Goal: Register for event/course

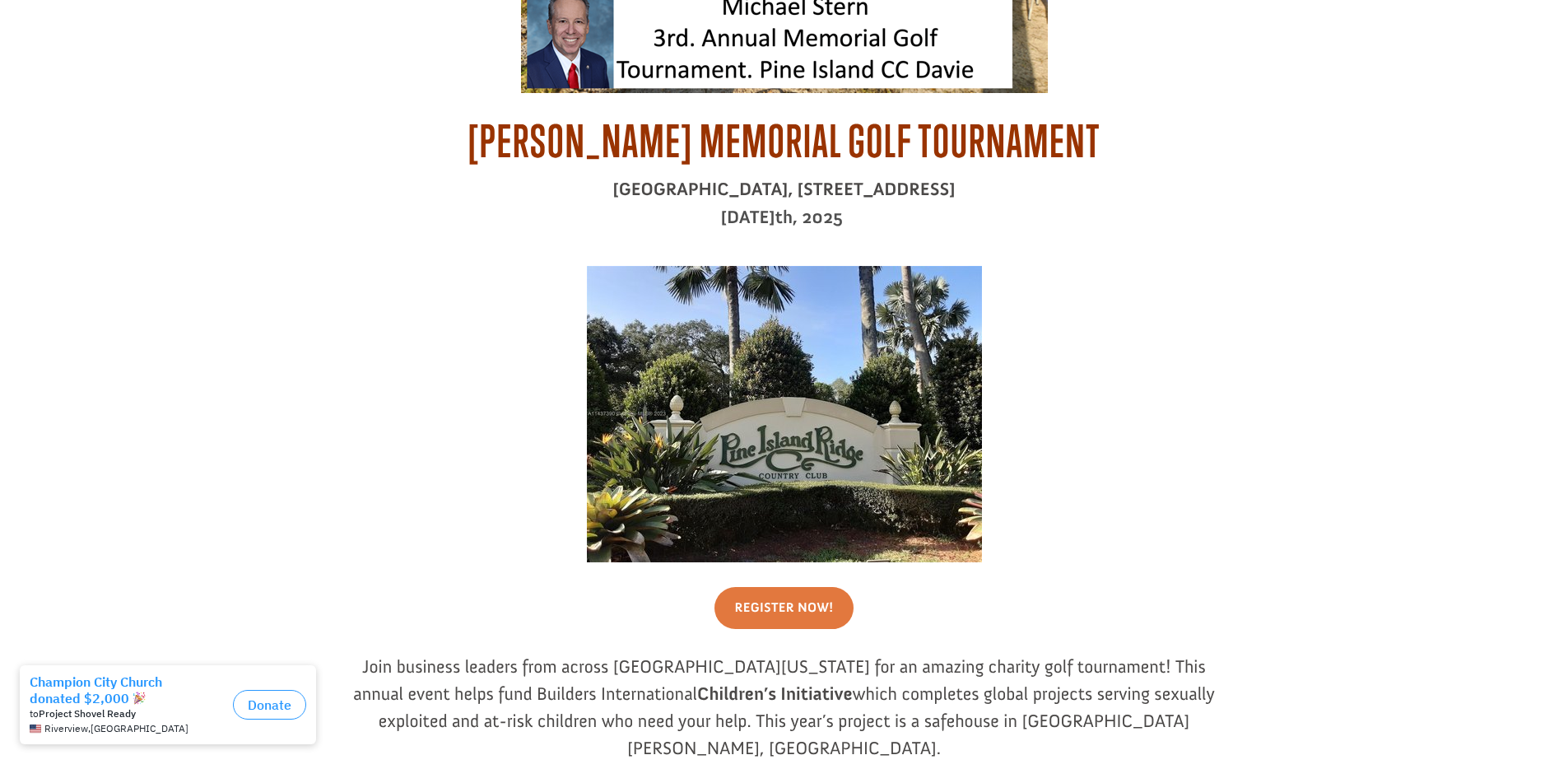
scroll to position [857, 0]
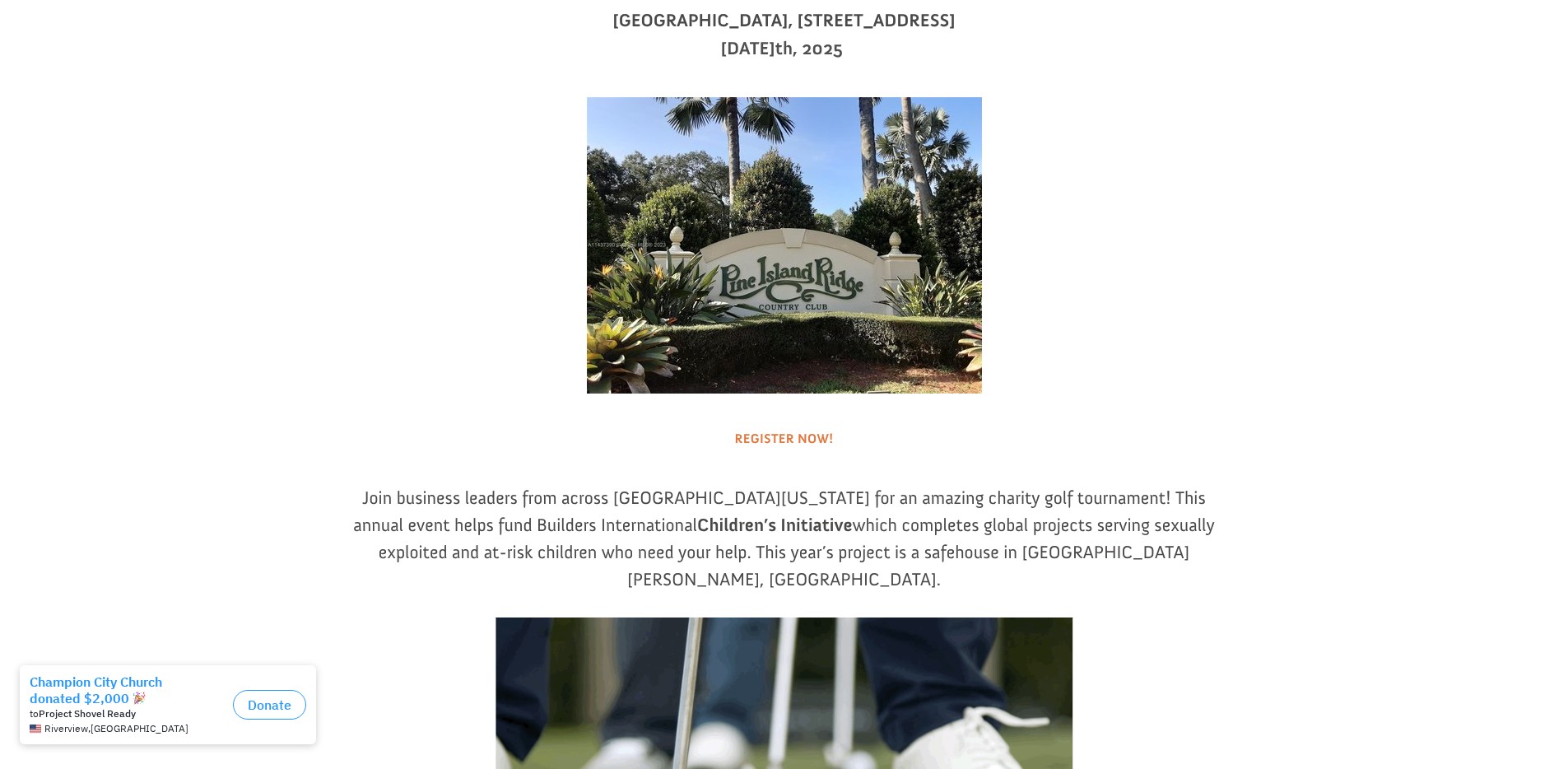
click at [808, 456] on link "Register Now!" at bounding box center [784, 439] width 140 height 42
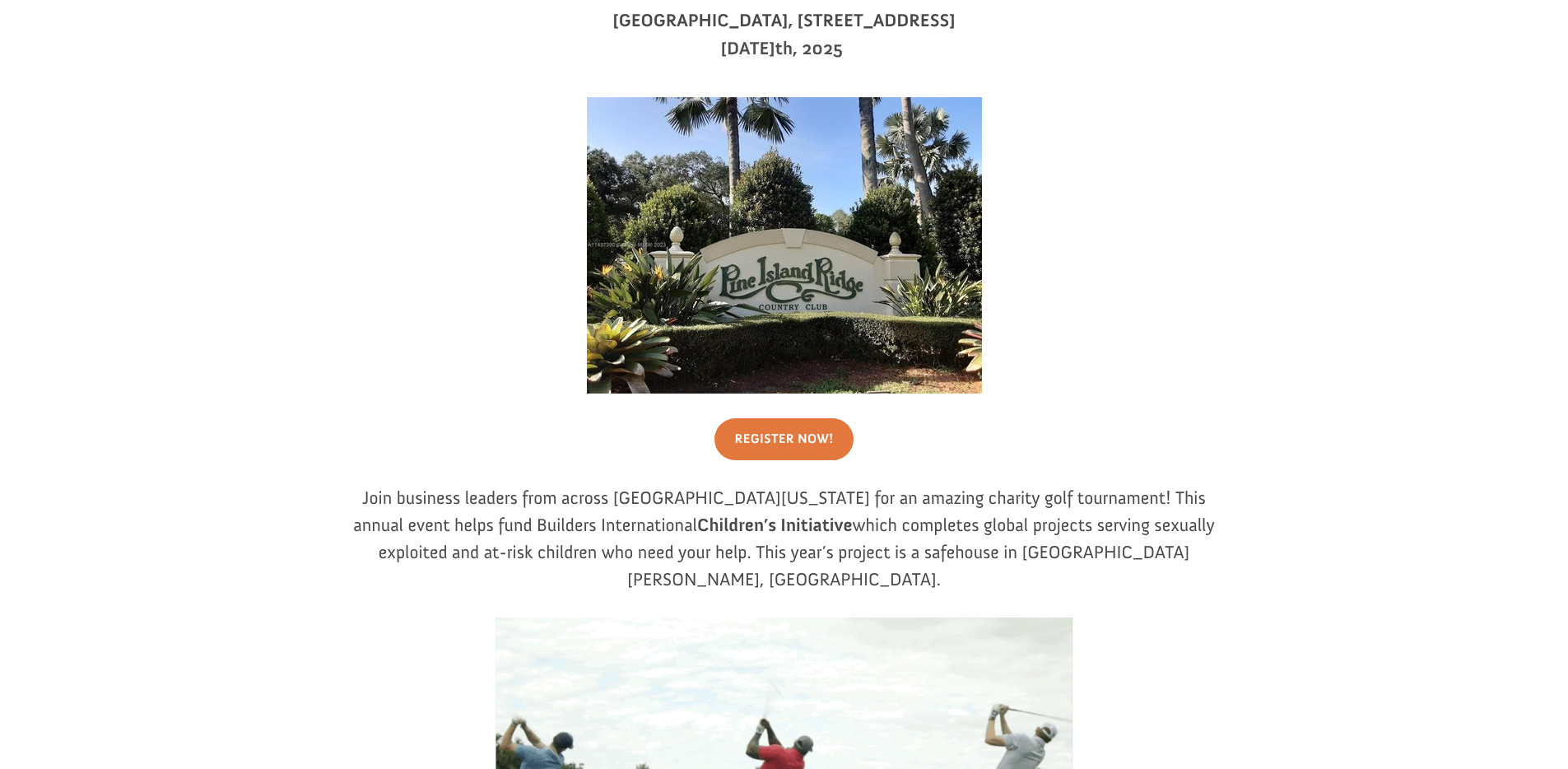
drag, startPoint x: 1210, startPoint y: 299, endPoint x: 1189, endPoint y: 296, distance: 21.2
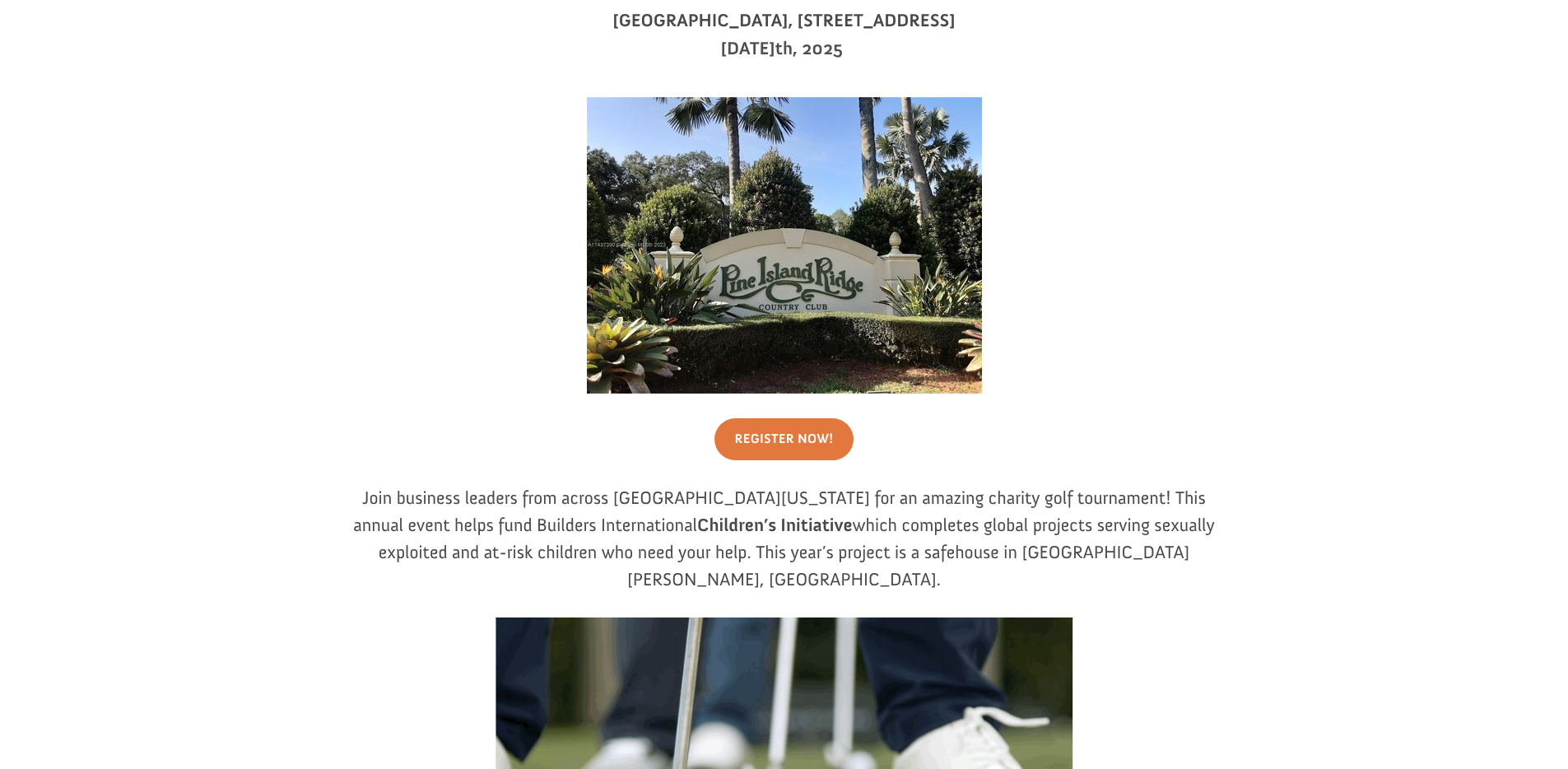
click at [1210, 299] on div at bounding box center [784, 245] width 889 height 296
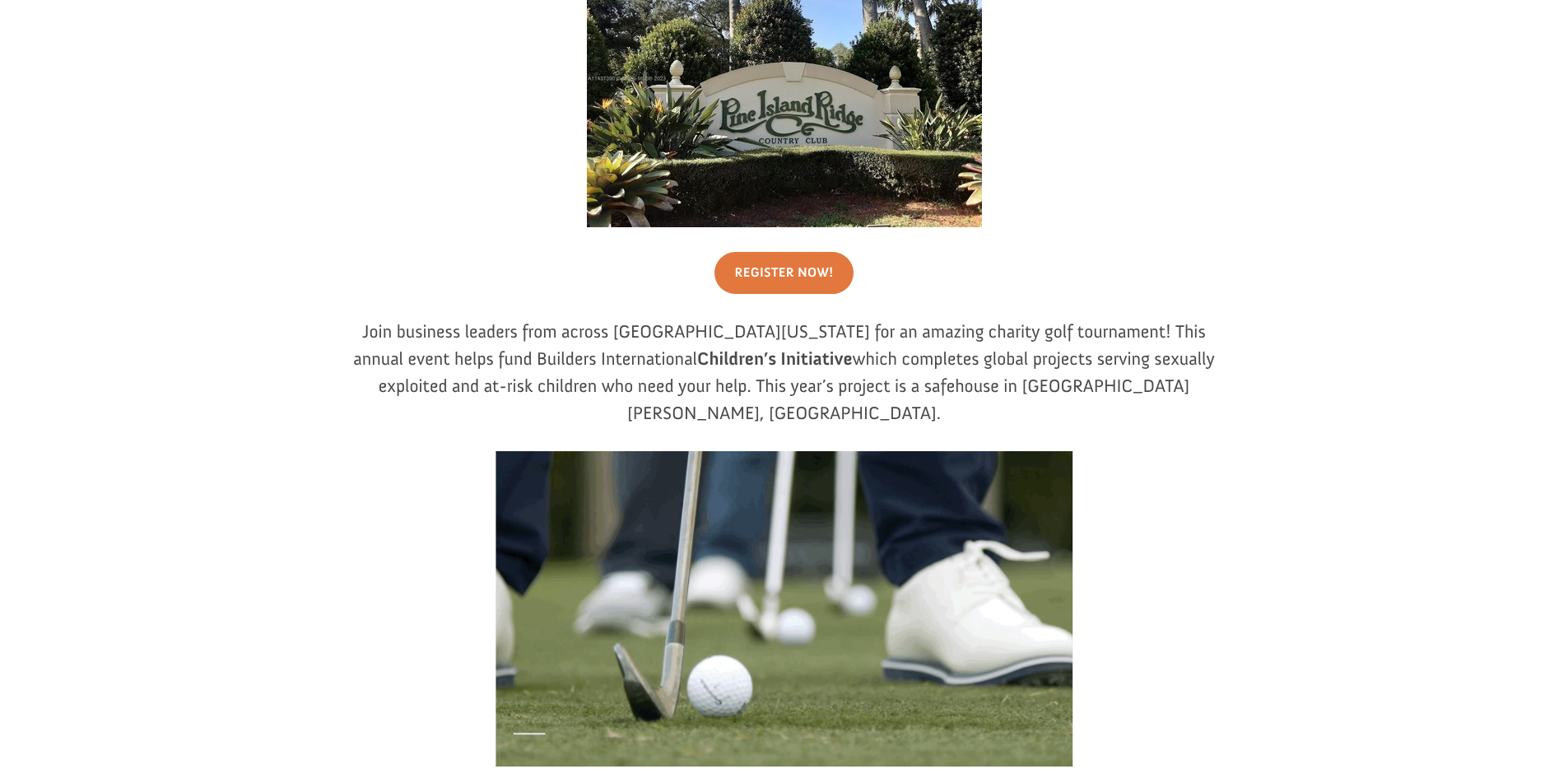
scroll to position [673, 0]
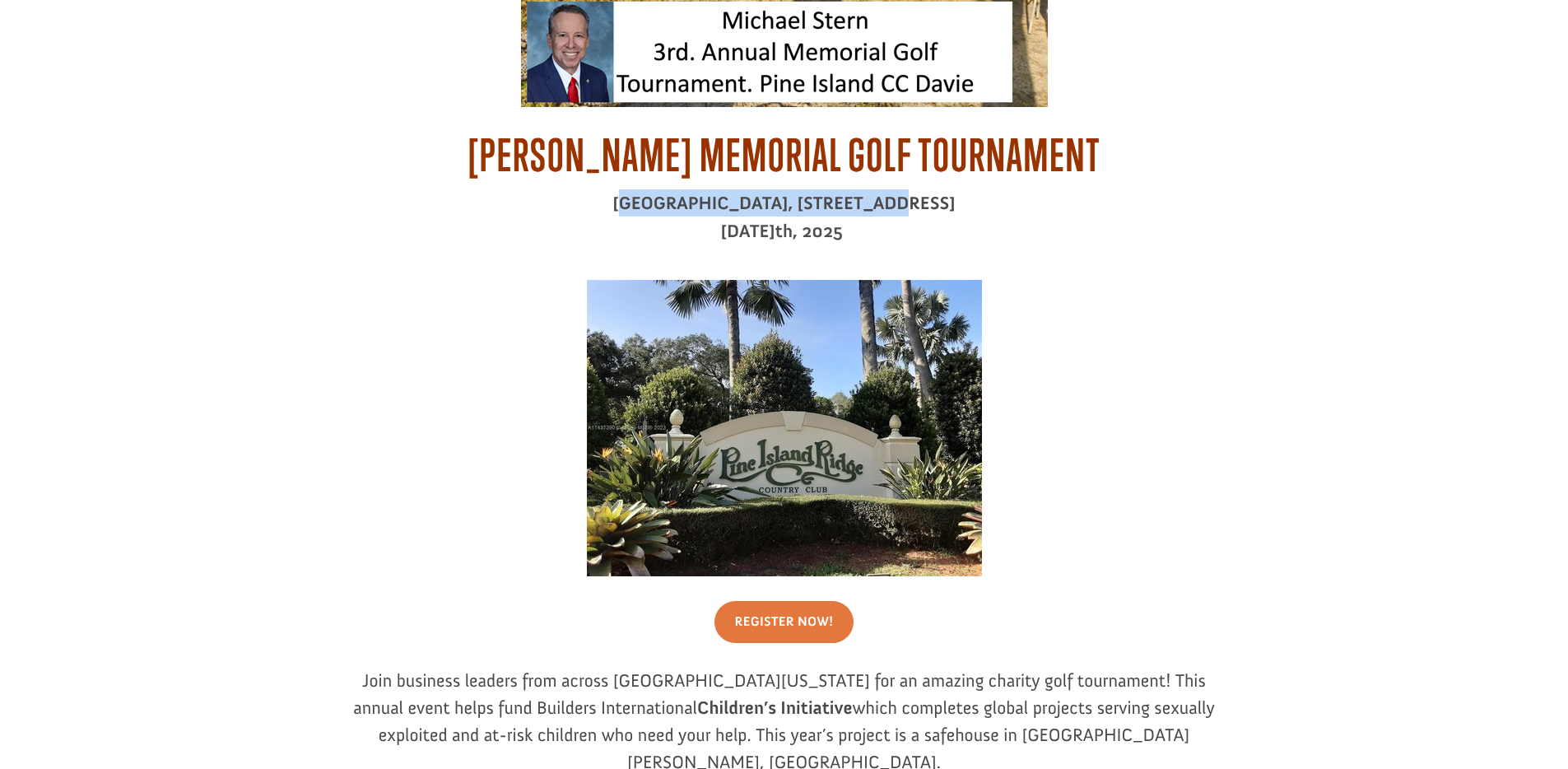
drag, startPoint x: 524, startPoint y: 199, endPoint x: 757, endPoint y: 202, distance: 233.0
click at [757, 202] on p "[GEOGRAPHIC_DATA], [STREET_ADDRESS]" at bounding box center [784, 203] width 889 height 28
drag, startPoint x: 721, startPoint y: 204, endPoint x: 518, endPoint y: 207, distance: 203.0
click at [526, 207] on p "[GEOGRAPHIC_DATA], [STREET_ADDRESS]" at bounding box center [784, 203] width 889 height 28
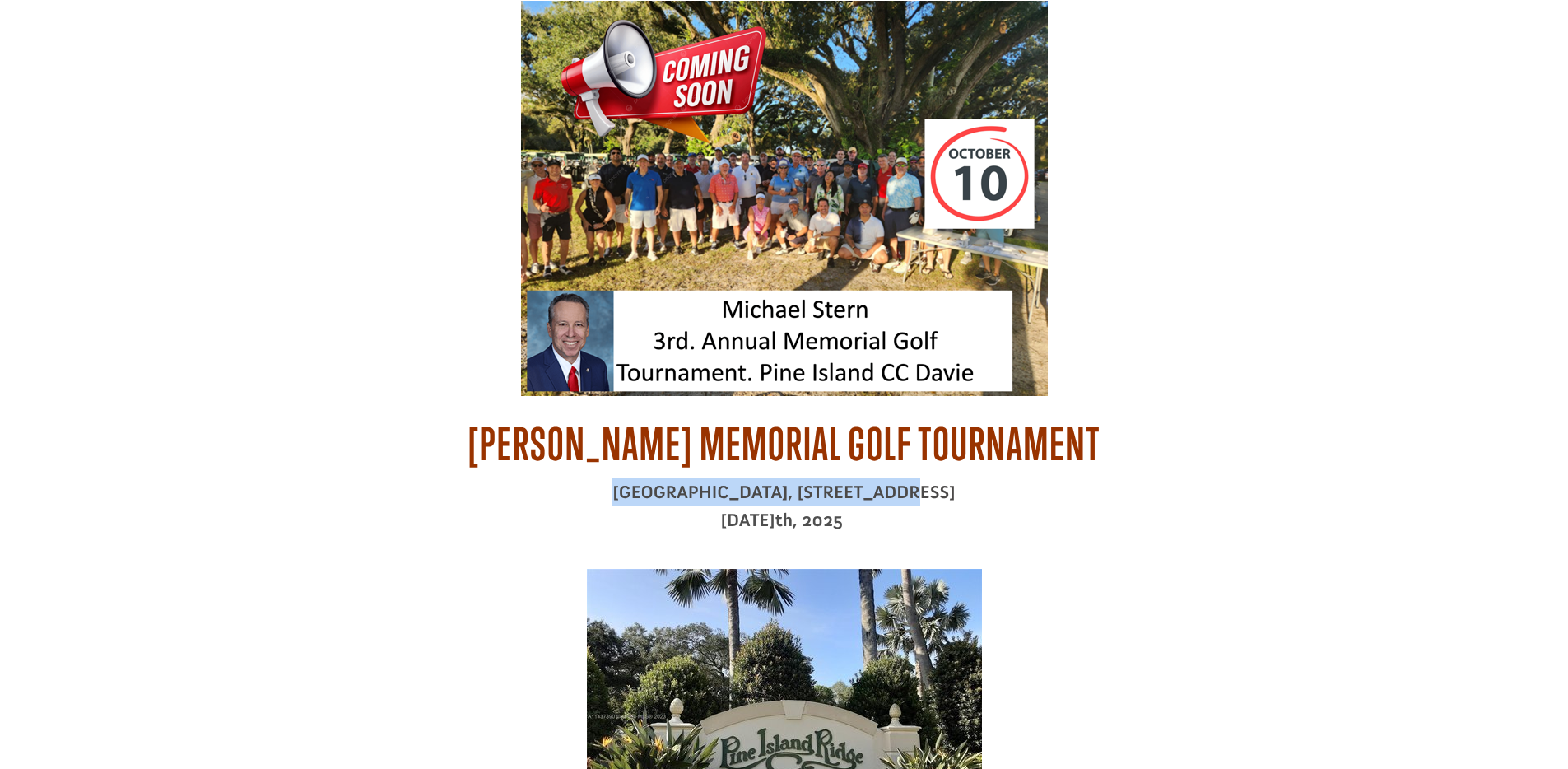
scroll to position [0, 0]
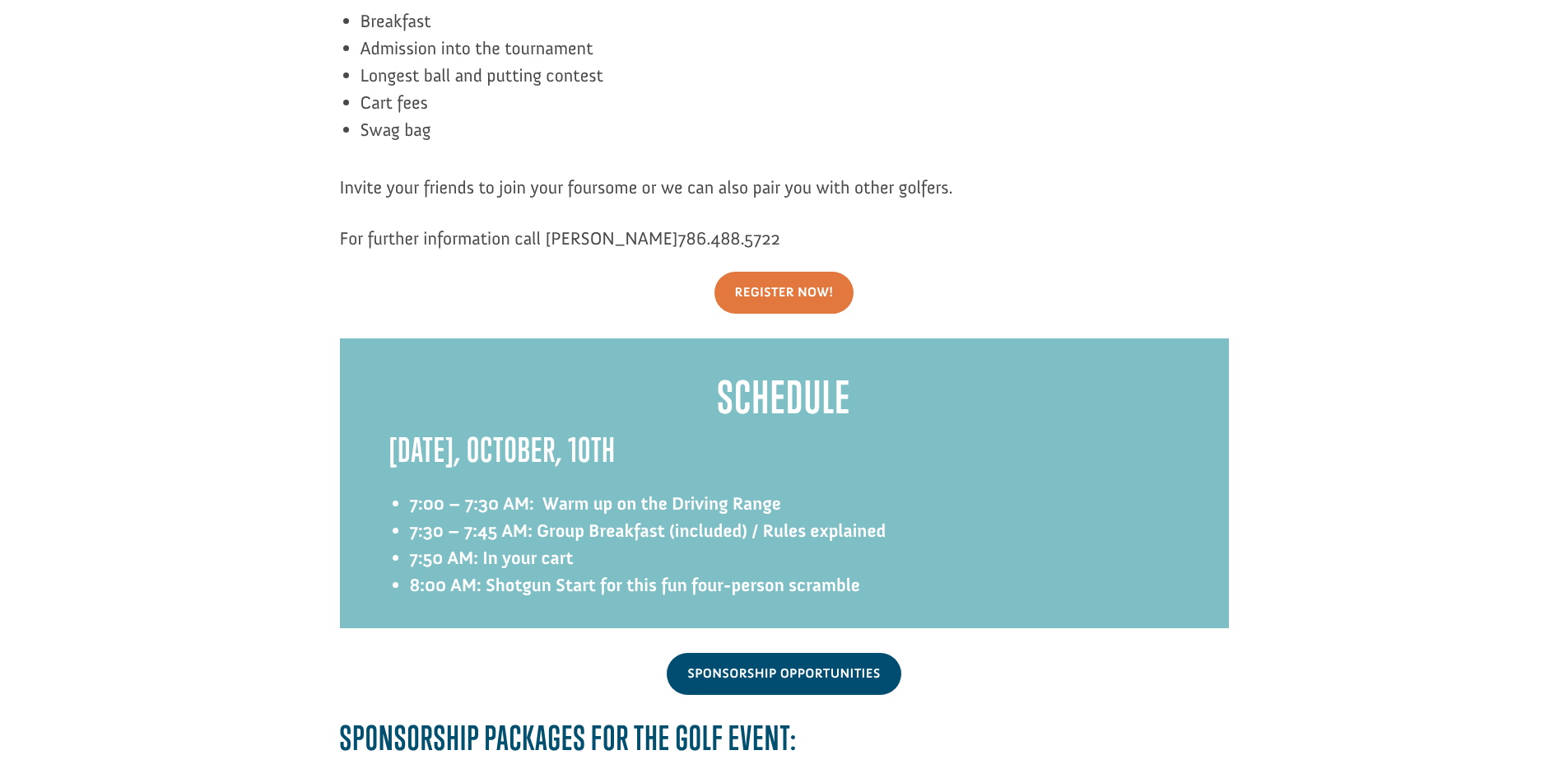
scroll to position [1860, 0]
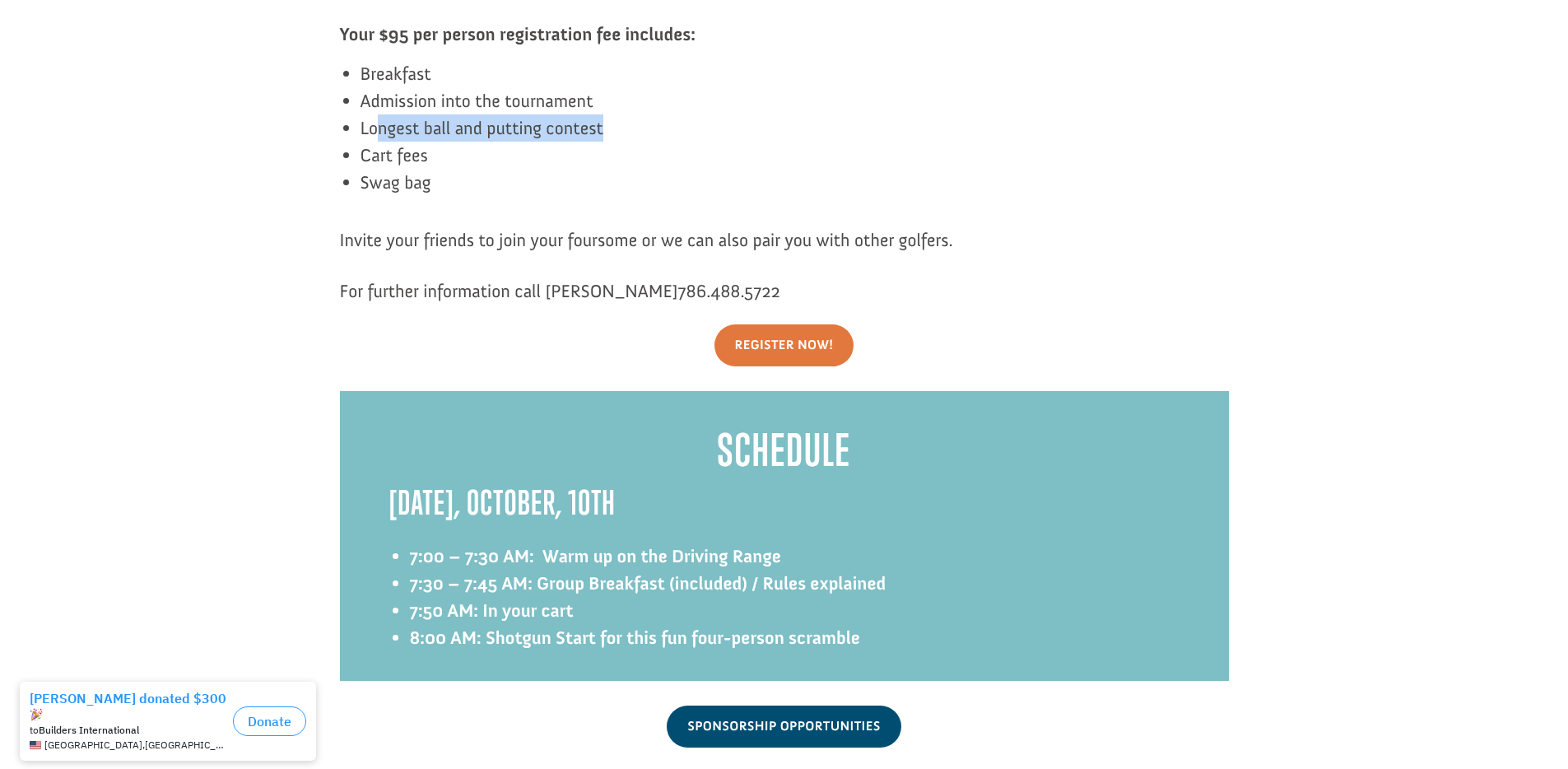
drag, startPoint x: 381, startPoint y: 101, endPoint x: 681, endPoint y: 102, distance: 300.0
click at [681, 114] on li "Longest ball and putting contest" at bounding box center [794, 128] width 868 height 28
click at [690, 114] on li "Longest ball and putting contest" at bounding box center [794, 128] width 868 height 28
drag, startPoint x: 434, startPoint y: 133, endPoint x: 343, endPoint y: 132, distance: 91.0
click at [360, 142] on li "Cart fees" at bounding box center [794, 156] width 868 height 28
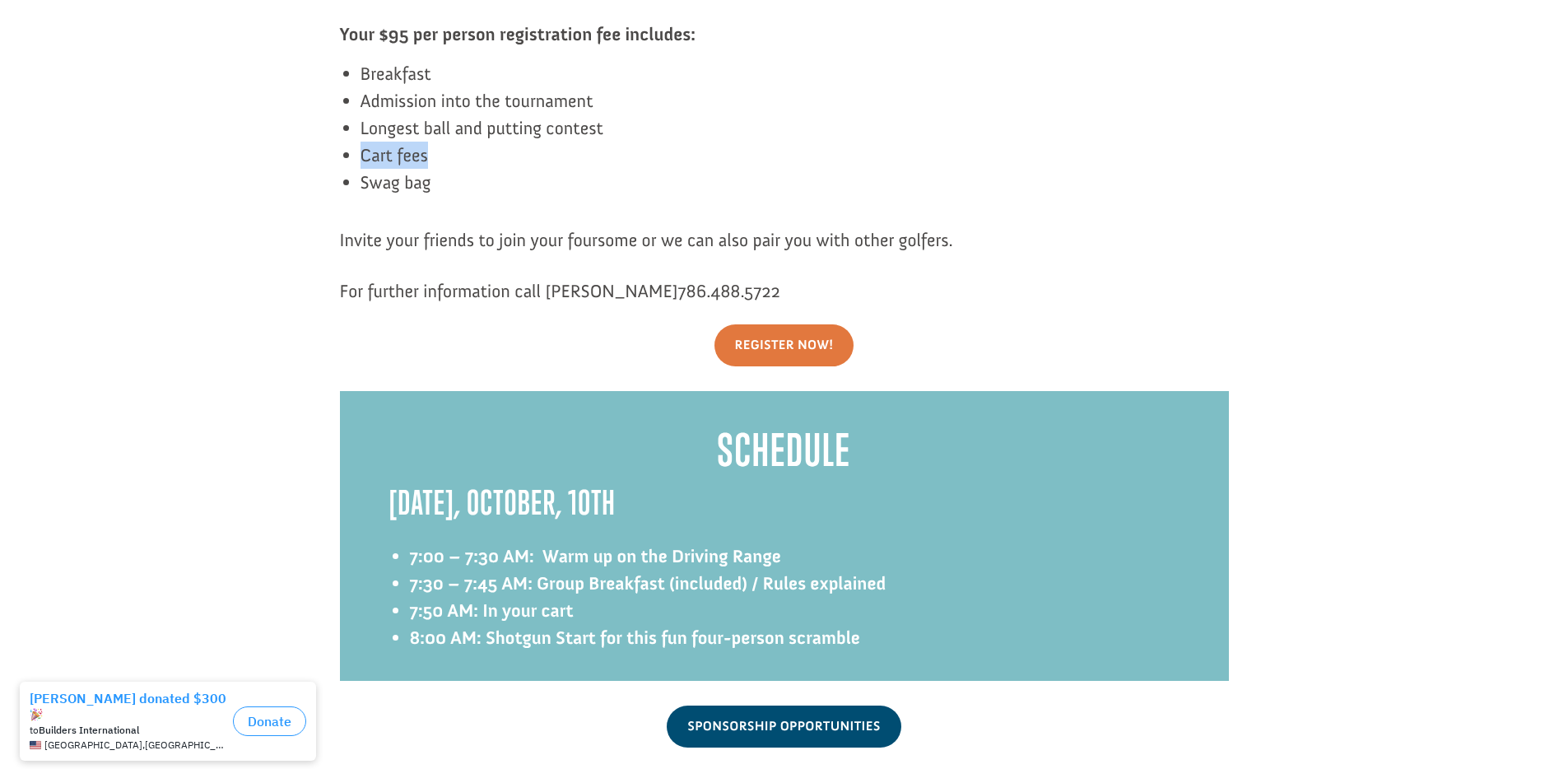
click at [385, 144] on span "Cart fees" at bounding box center [394, 155] width 68 height 23
click at [455, 168] on li "Swag bag" at bounding box center [794, 182] width 868 height 28
drag, startPoint x: 444, startPoint y: 164, endPoint x: 345, endPoint y: 167, distance: 99.0
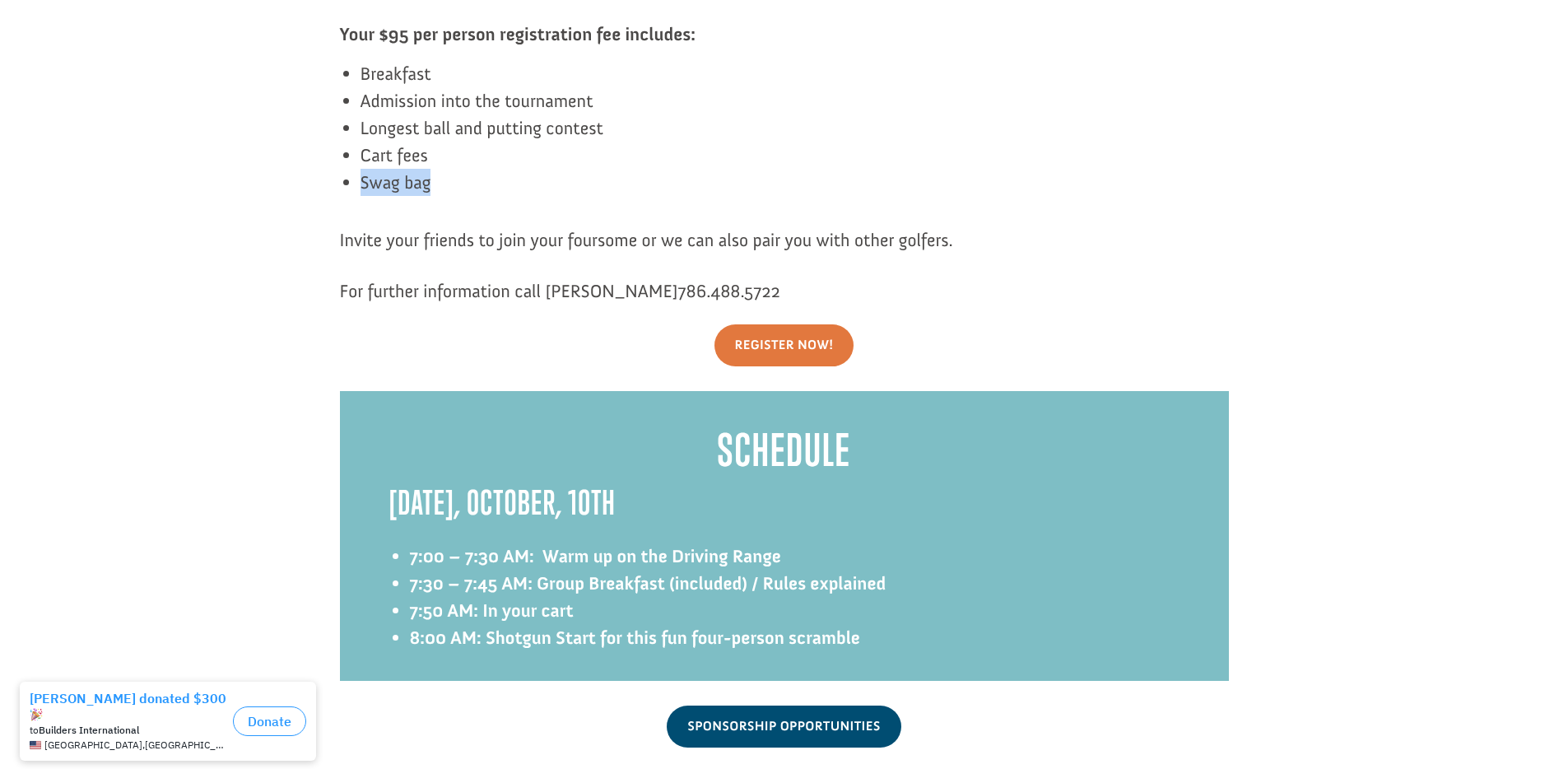
click at [445, 197] on div "Your $95 per person registration fee includes: Breakfast Admission into the tou…" at bounding box center [784, 137] width 889 height 233
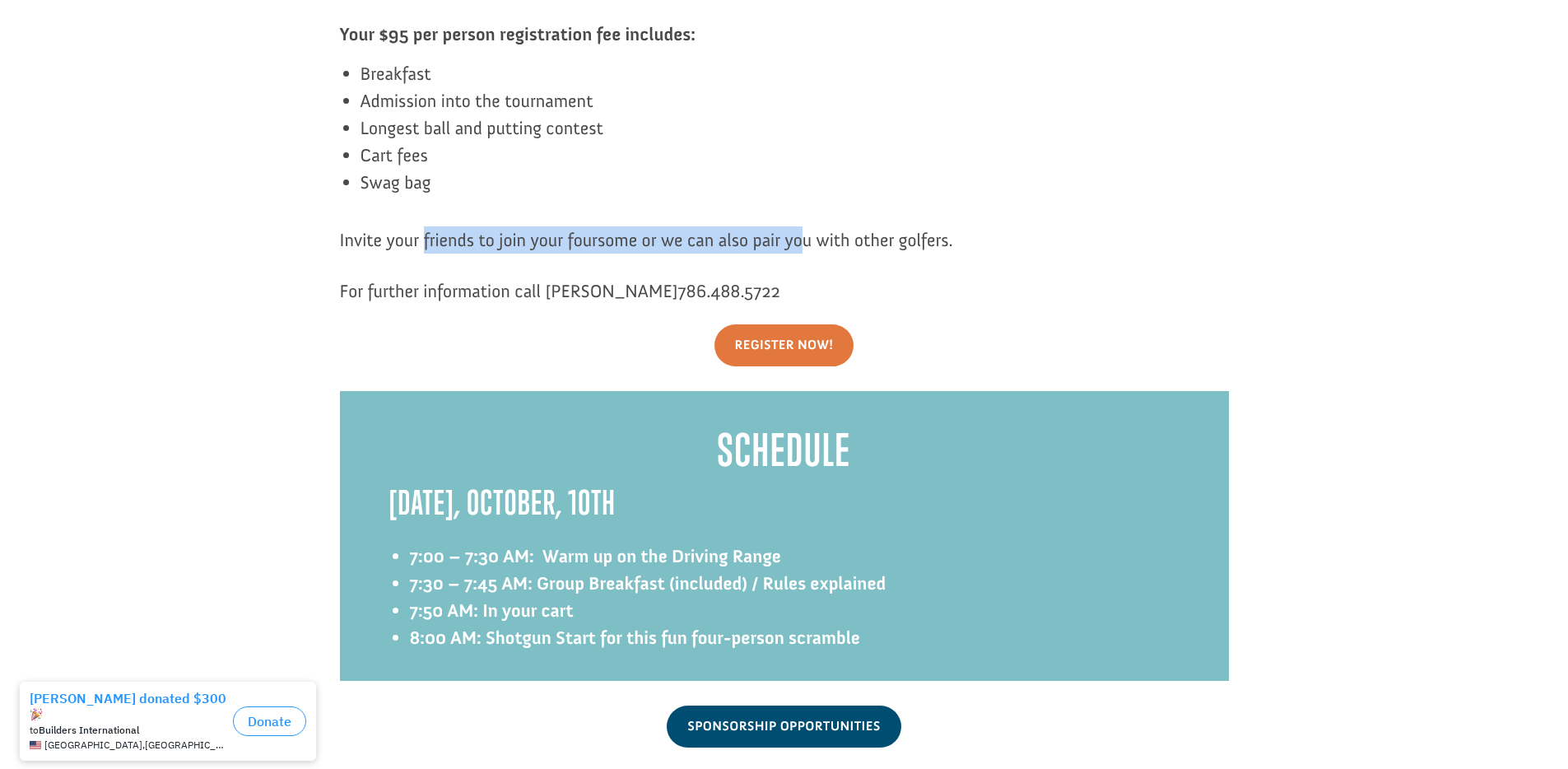
drag, startPoint x: 422, startPoint y: 209, endPoint x: 812, endPoint y: 224, distance: 390.3
click at [802, 226] on p "Invite your friends to join your foursome or we can also pair you with other go…" at bounding box center [784, 240] width 889 height 28
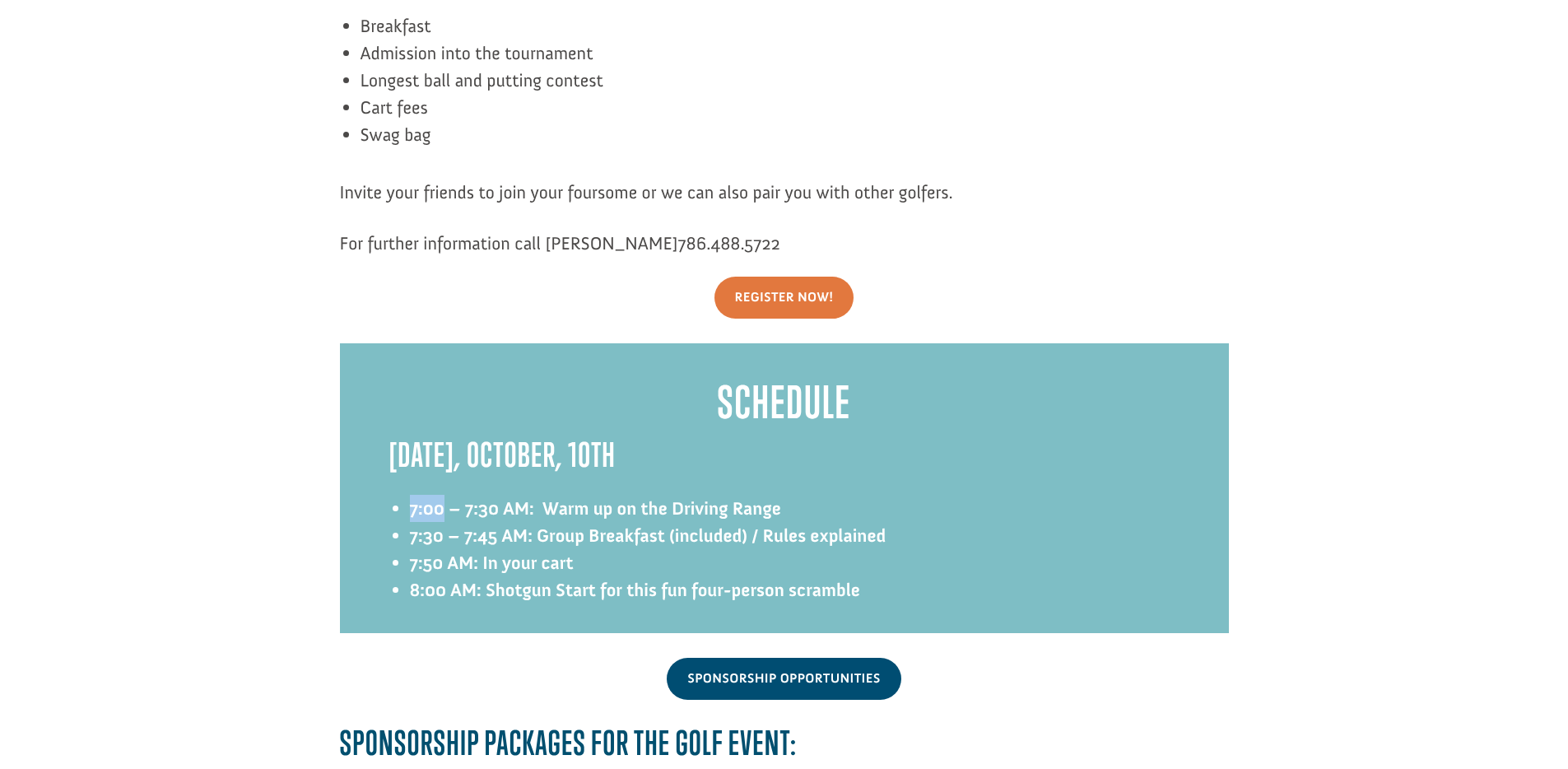
drag, startPoint x: 406, startPoint y: 490, endPoint x: 440, endPoint y: 481, distance: 35.2
click at [440, 481] on div "Friday, October, 10th 7:00 – 7:30 AM: Warm up on the Driving Range 7:30 – 7:45 …" at bounding box center [784, 519] width 790 height 168
copy strong "7:00"
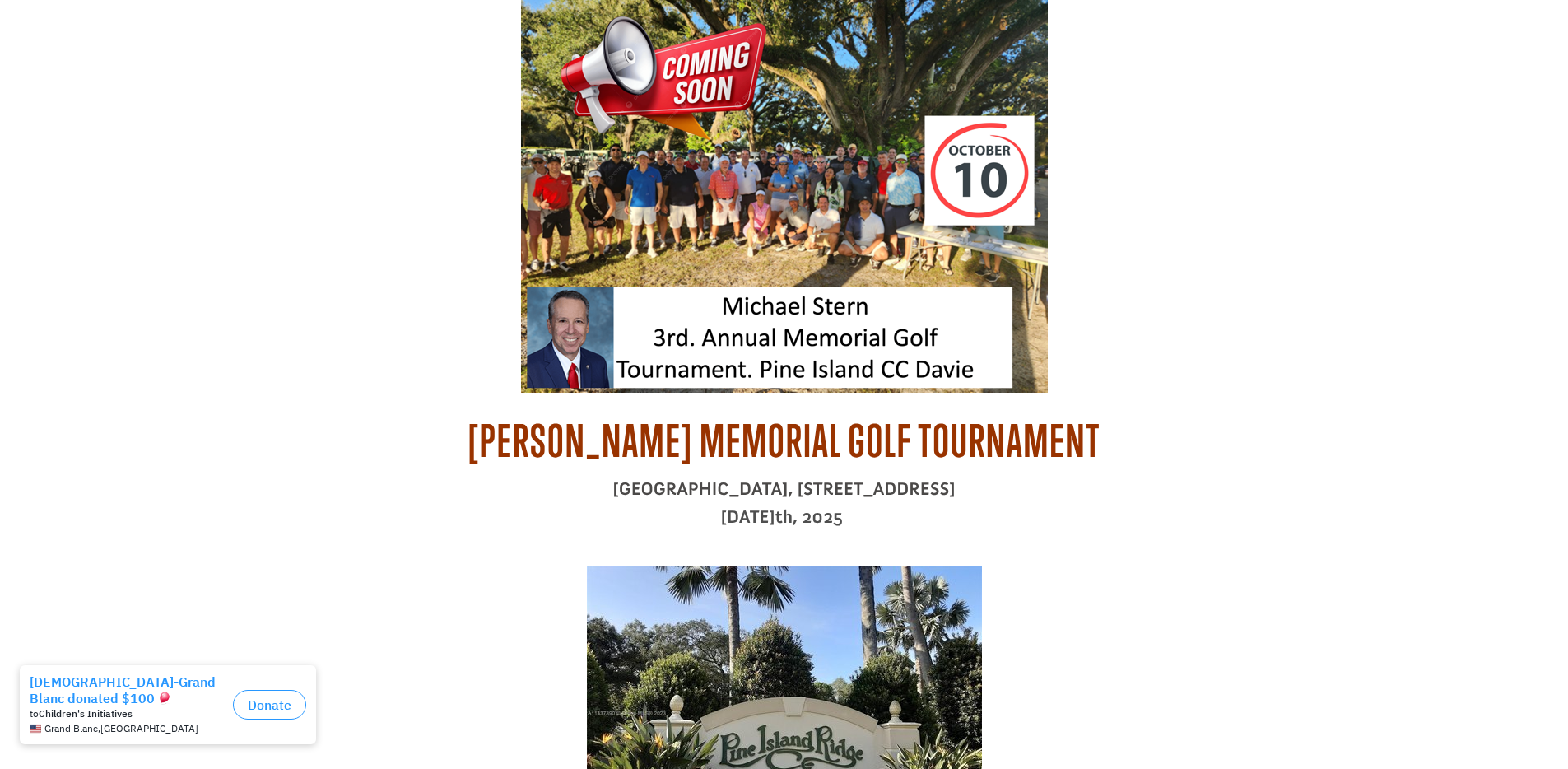
scroll to position [399, 0]
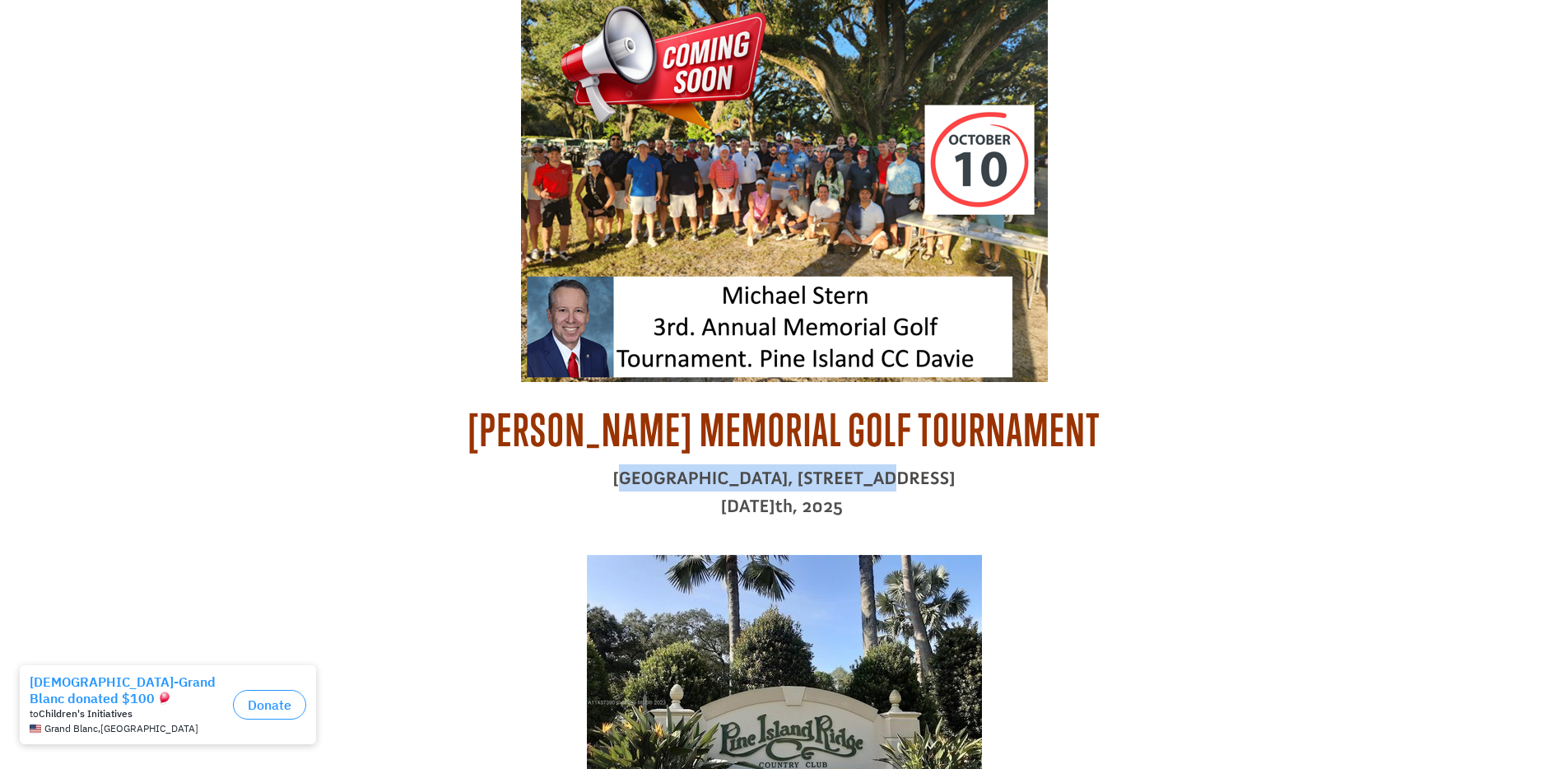
drag, startPoint x: 520, startPoint y: 483, endPoint x: 744, endPoint y: 479, distance: 224.0
click at [744, 479] on p "[GEOGRAPHIC_DATA], [STREET_ADDRESS]" at bounding box center [784, 479] width 889 height 28
click at [709, 485] on p "[GEOGRAPHIC_DATA], [STREET_ADDRESS]" at bounding box center [784, 479] width 889 height 28
click at [547, 481] on p "[GEOGRAPHIC_DATA], [STREET_ADDRESS]" at bounding box center [784, 479] width 889 height 28
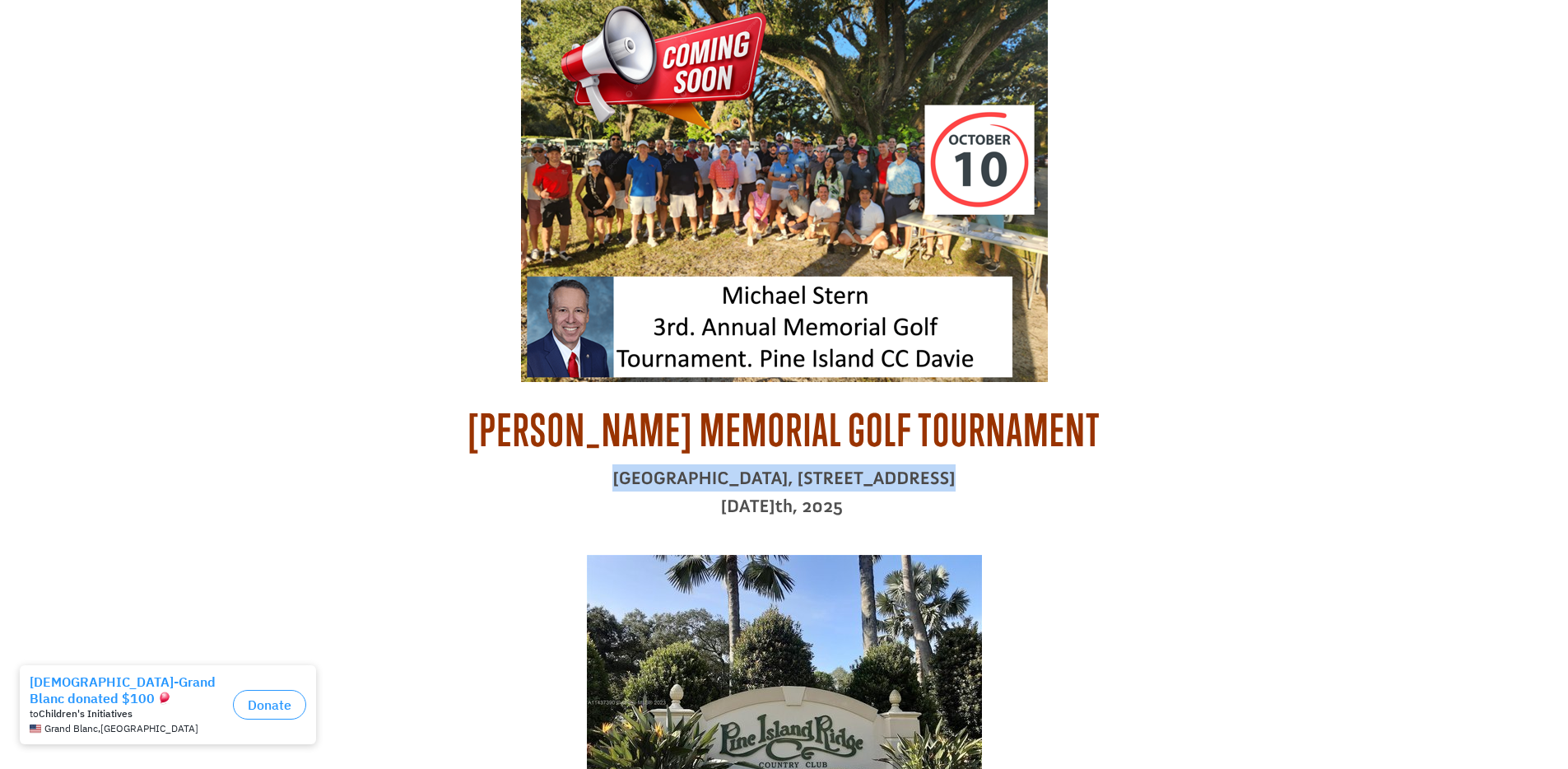
click at [547, 481] on p "[GEOGRAPHIC_DATA], [STREET_ADDRESS]" at bounding box center [784, 479] width 889 height 28
copy div "[GEOGRAPHIC_DATA], [STREET_ADDRESS]"
